Goal: Task Accomplishment & Management: Manage account settings

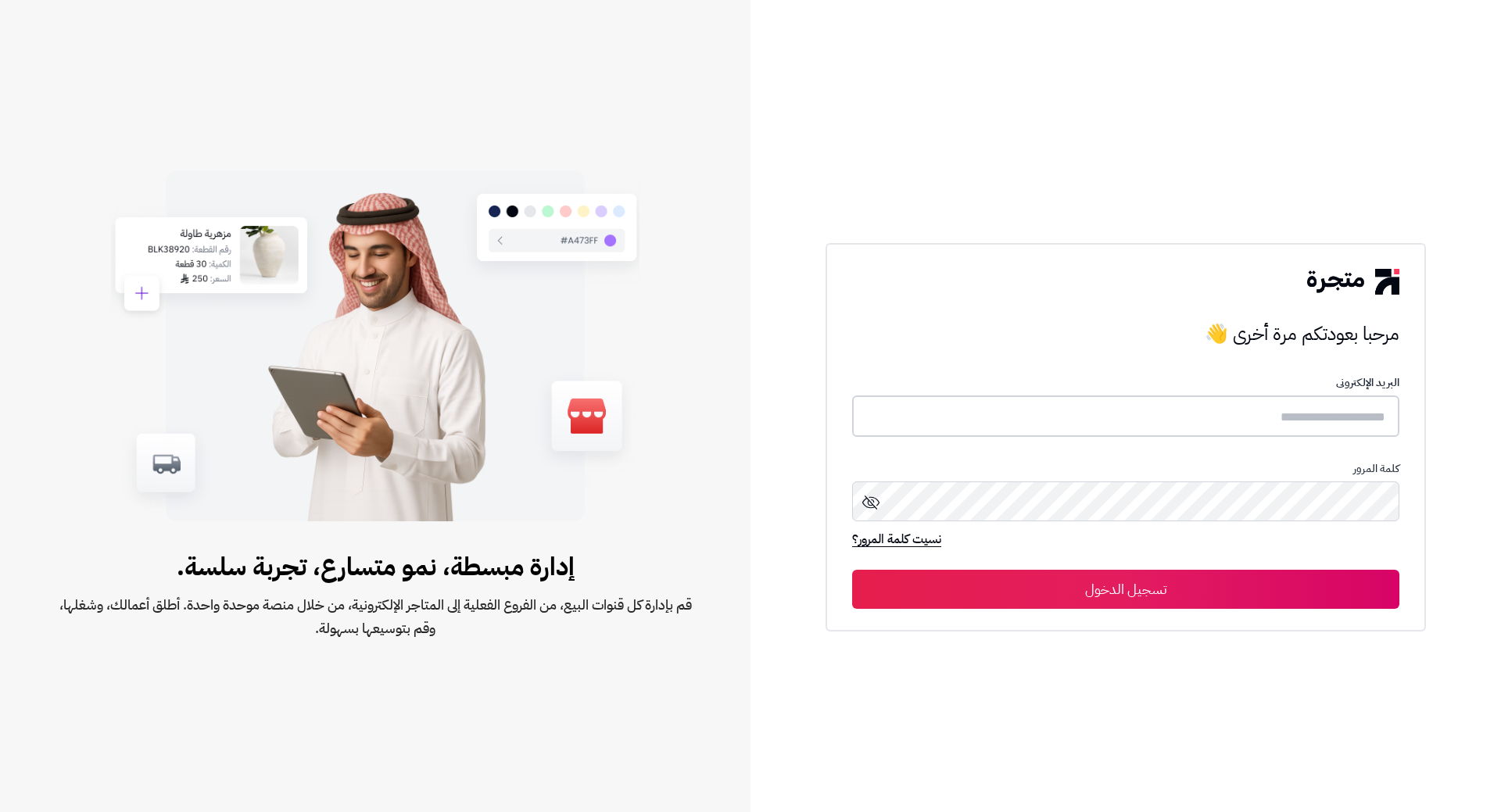
type input "*****"
click at [1150, 602] on button "تسجيل الدخول" at bounding box center [1126, 589] width 548 height 39
